Goal: Task Accomplishment & Management: Manage account settings

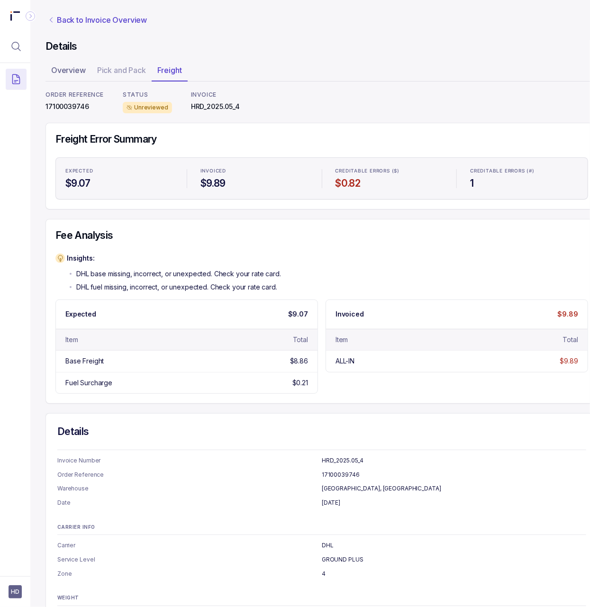
scroll to position [0, 0]
click at [73, 18] on p "Back to Invoice Overview" at bounding box center [101, 19] width 90 height 11
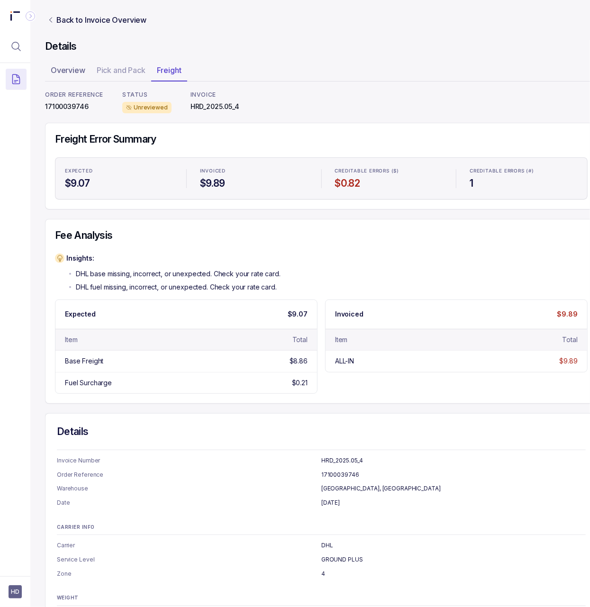
click at [54, 28] on nav "Back to Invoice Overview" at bounding box center [321, 19] width 552 height 17
click at [54, 24] on link "Back to Invoice Overview" at bounding box center [96, 19] width 103 height 11
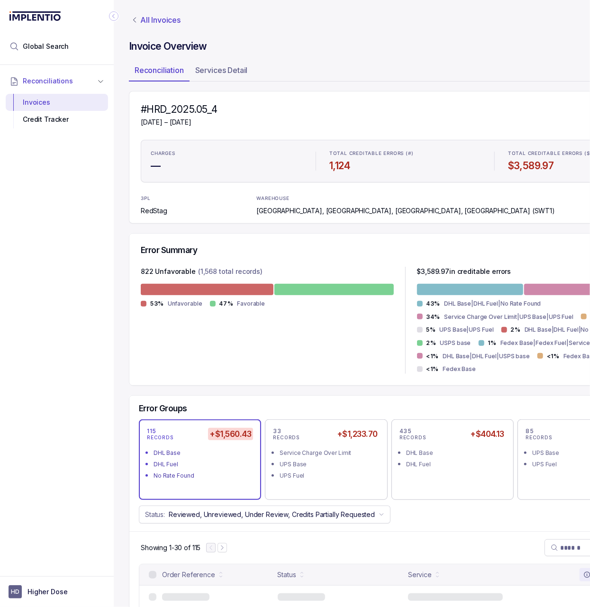
click at [152, 19] on p "All Invoices" at bounding box center [160, 19] width 40 height 9
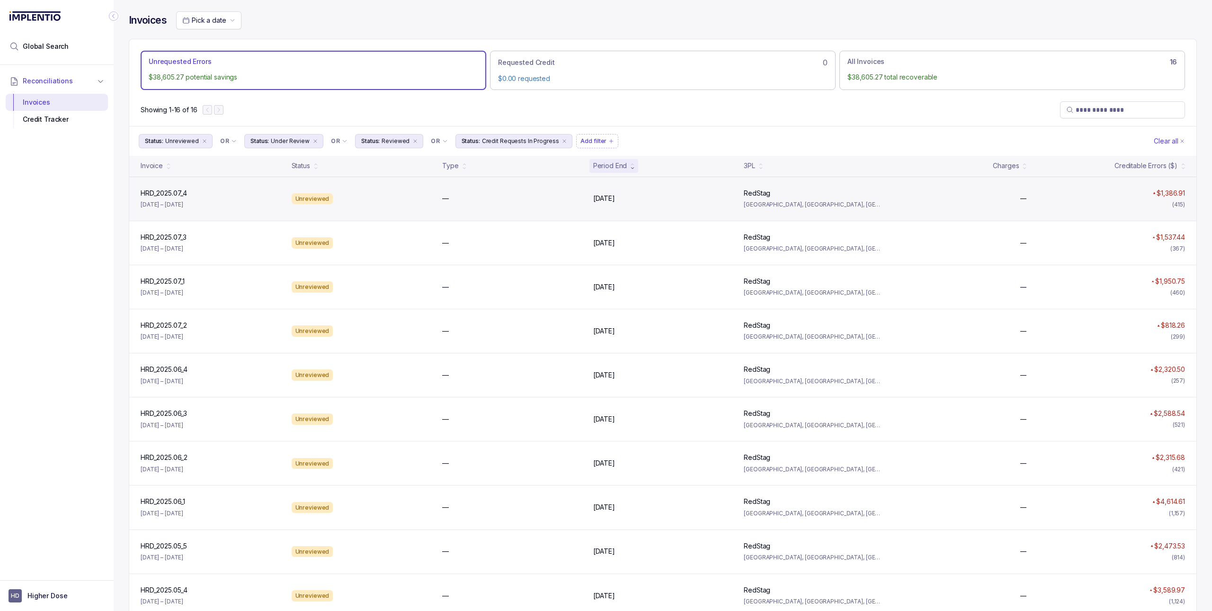
click at [462, 188] on div "HRD_2025.07_4 HRD_2025.07_4 Jul 14 – Jul 18, 2025 Unreviewed — Jul 18, 2025 Jul…" at bounding box center [662, 199] width 1067 height 44
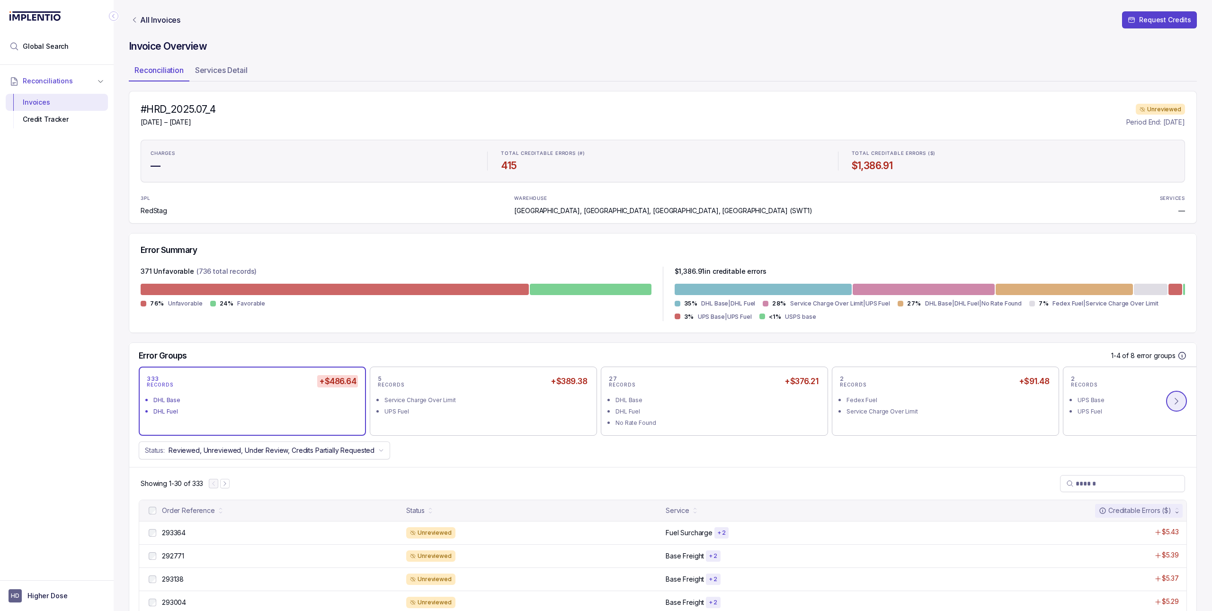
click at [589, 406] on icon at bounding box center [1176, 400] width 9 height 9
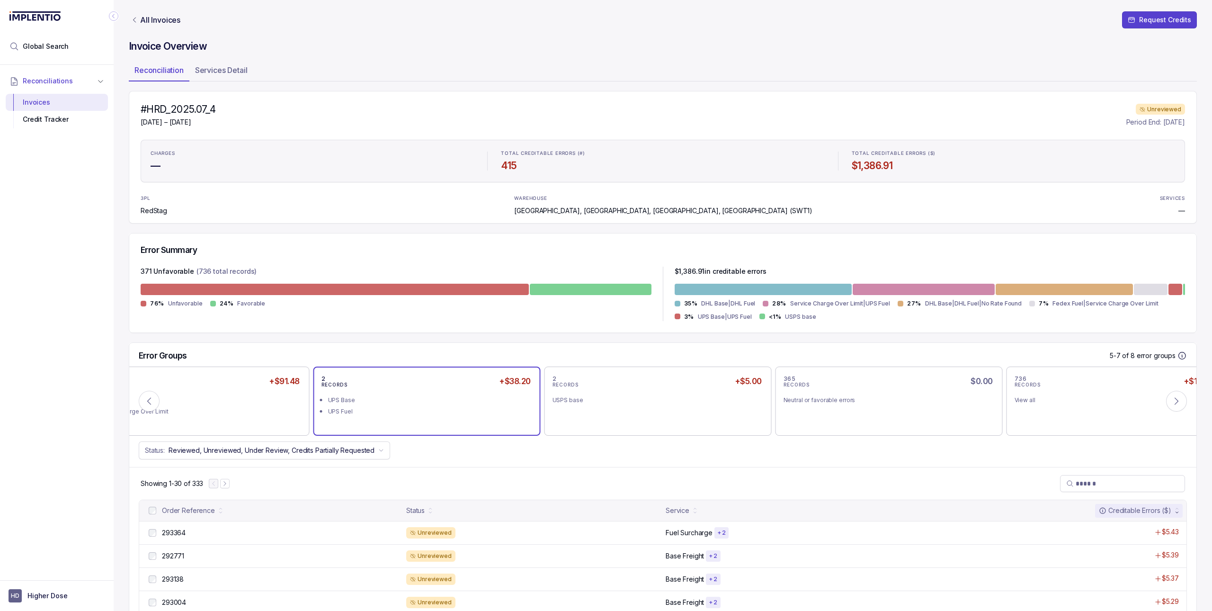
click at [444, 399] on div "UPS Base" at bounding box center [430, 399] width 204 height 9
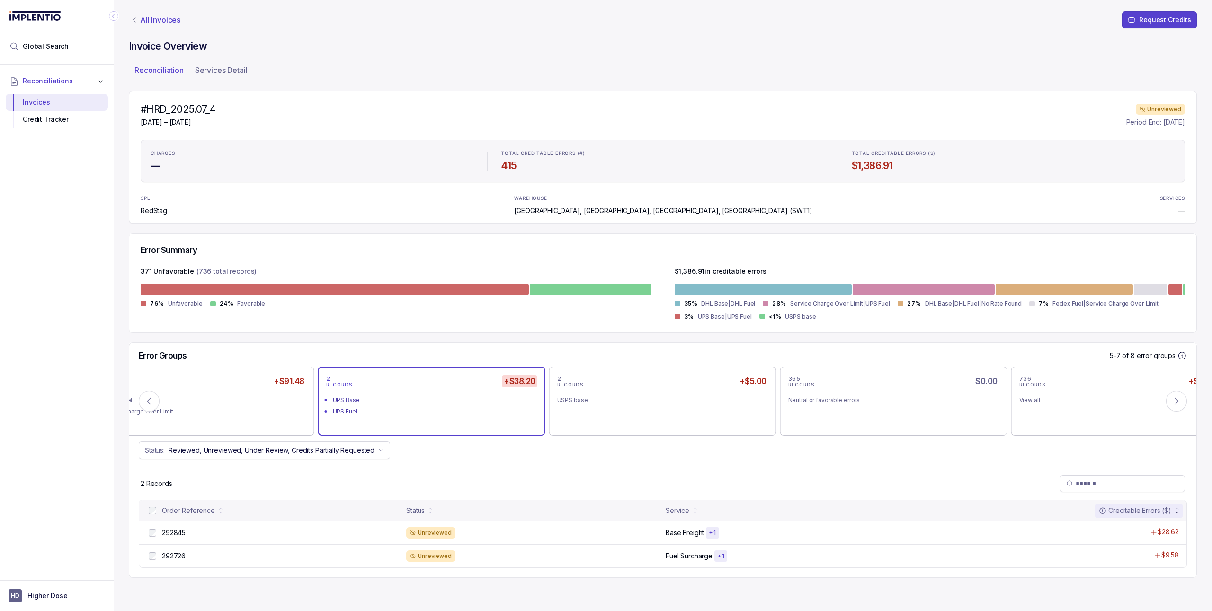
click at [163, 17] on p "All Invoices" at bounding box center [160, 19] width 40 height 9
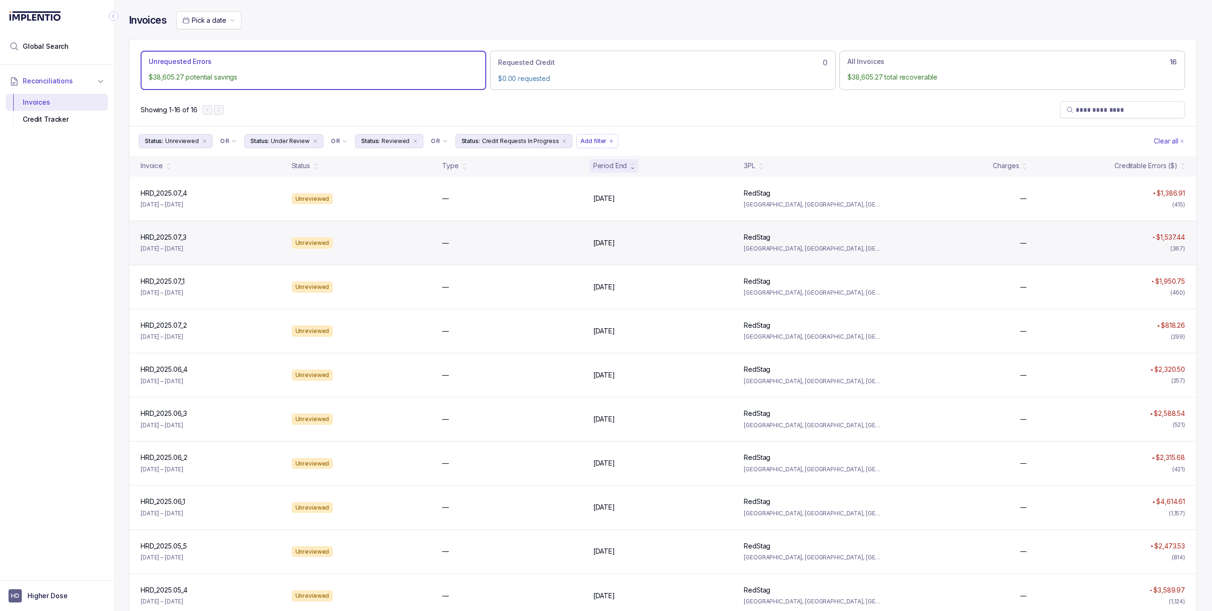
click at [397, 239] on div "Unreviewed" at bounding box center [361, 242] width 147 height 11
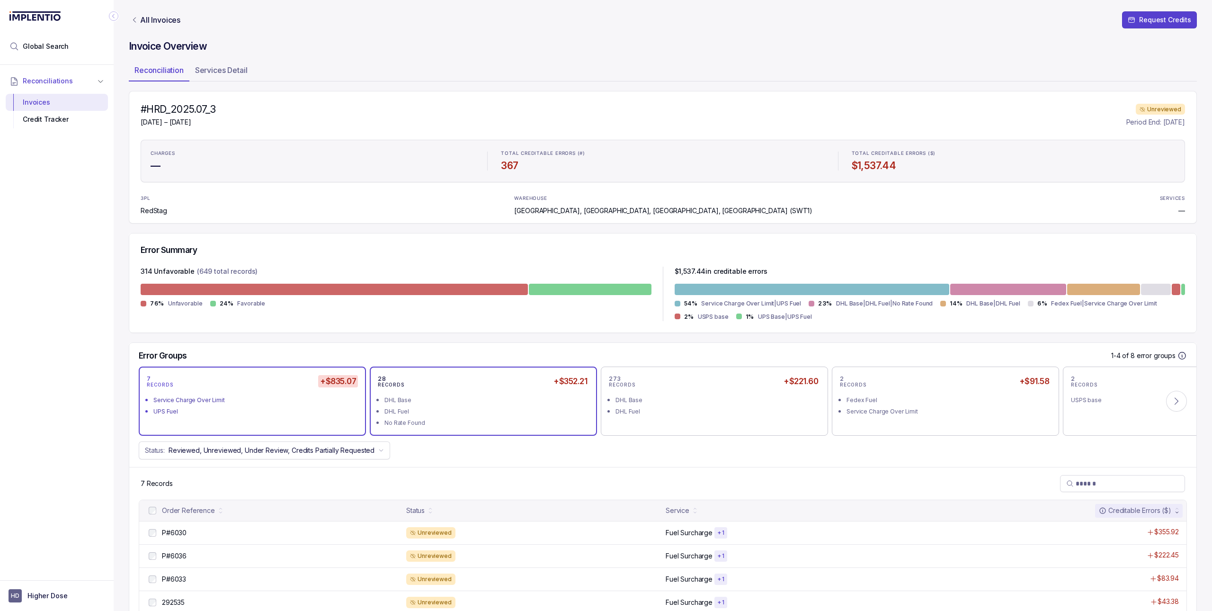
click at [475, 403] on div "DHL Base" at bounding box center [486, 399] width 204 height 9
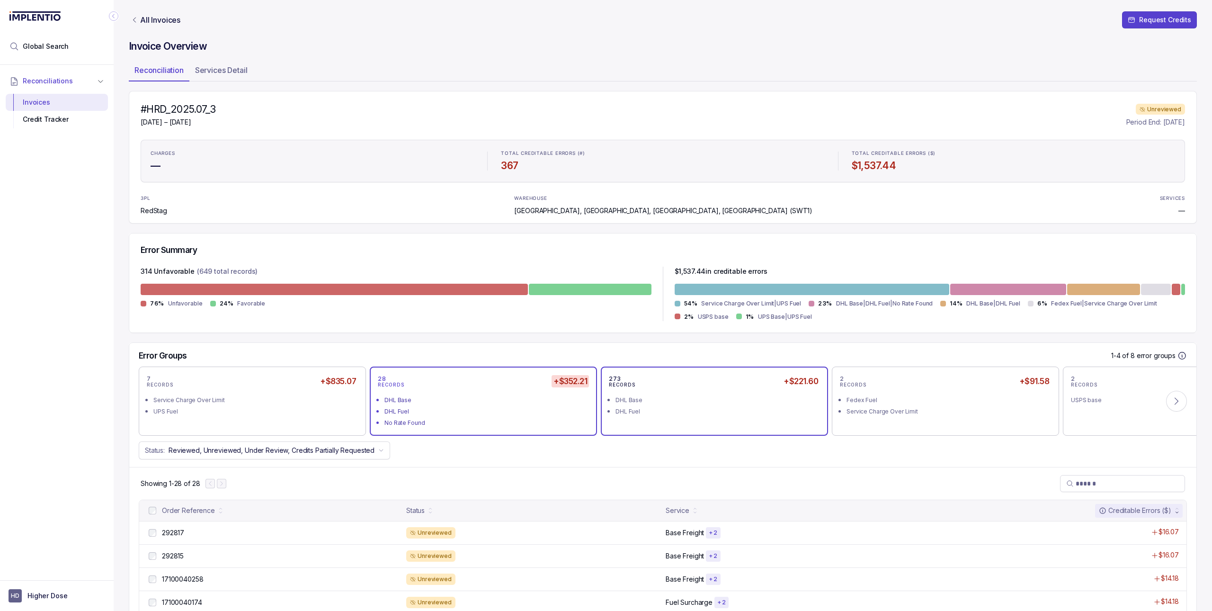
click at [589, 394] on li "DHL Base" at bounding box center [721, 398] width 211 height 11
click at [589, 408] on div "Service Charge Over Limit" at bounding box center [949, 411] width 204 height 9
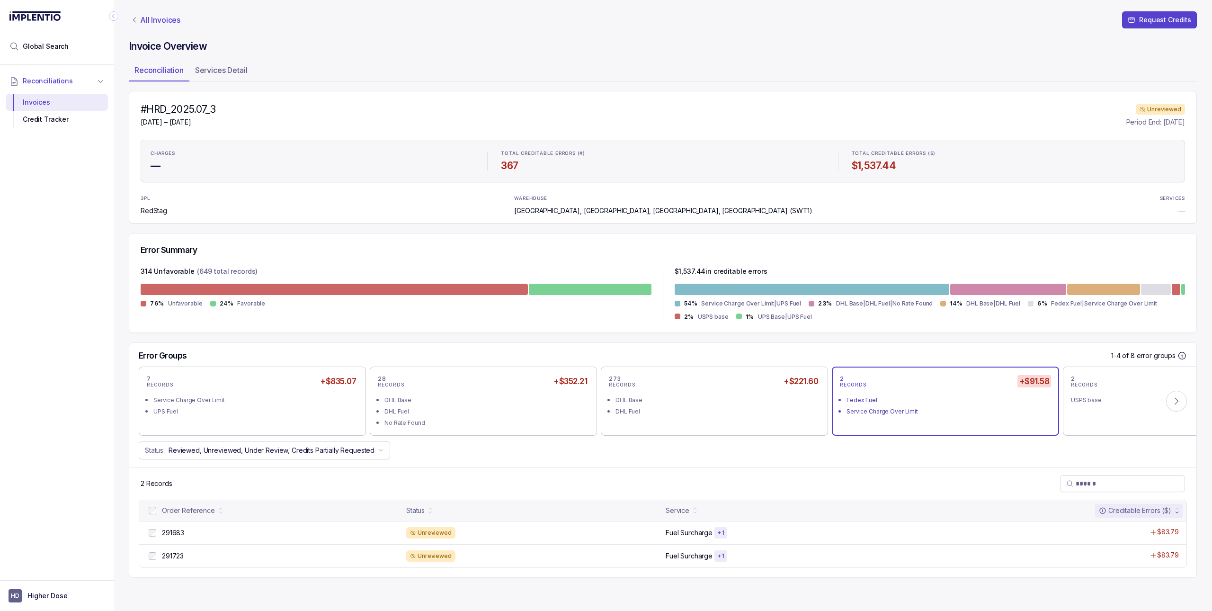
click at [147, 25] on p "All Invoices" at bounding box center [160, 19] width 40 height 9
